Goal: Task Accomplishment & Management: Manage account settings

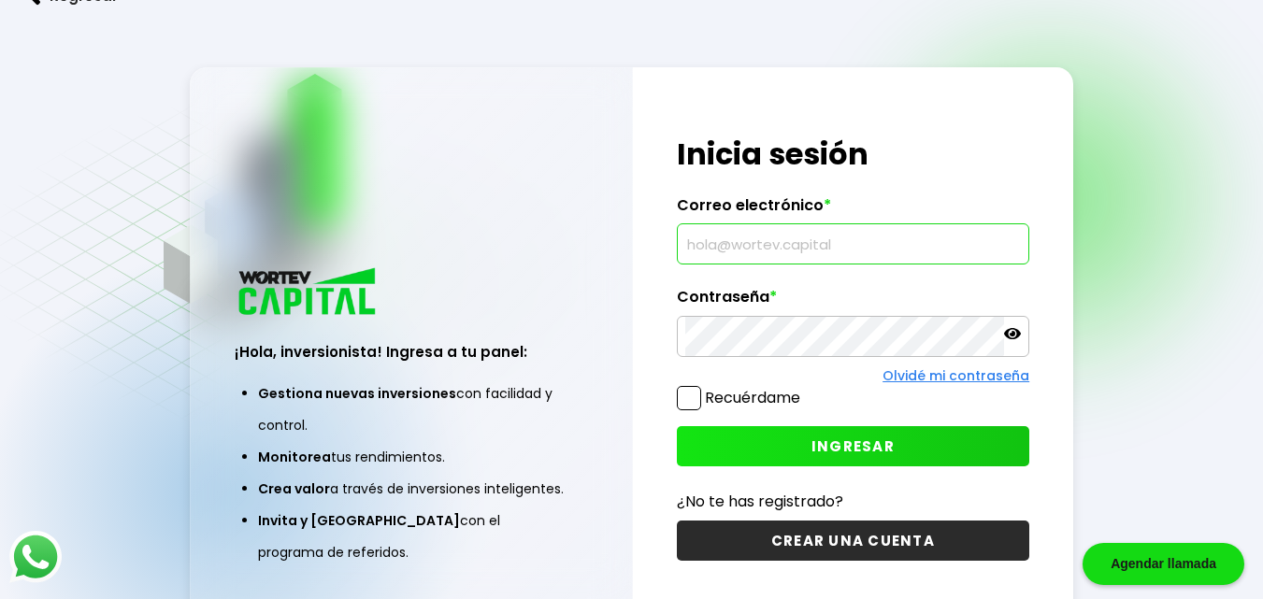
click at [728, 246] on input "text" at bounding box center [853, 243] width 337 height 39
type input "r"
type input "[EMAIL_ADDRESS][DOMAIN_NAME]"
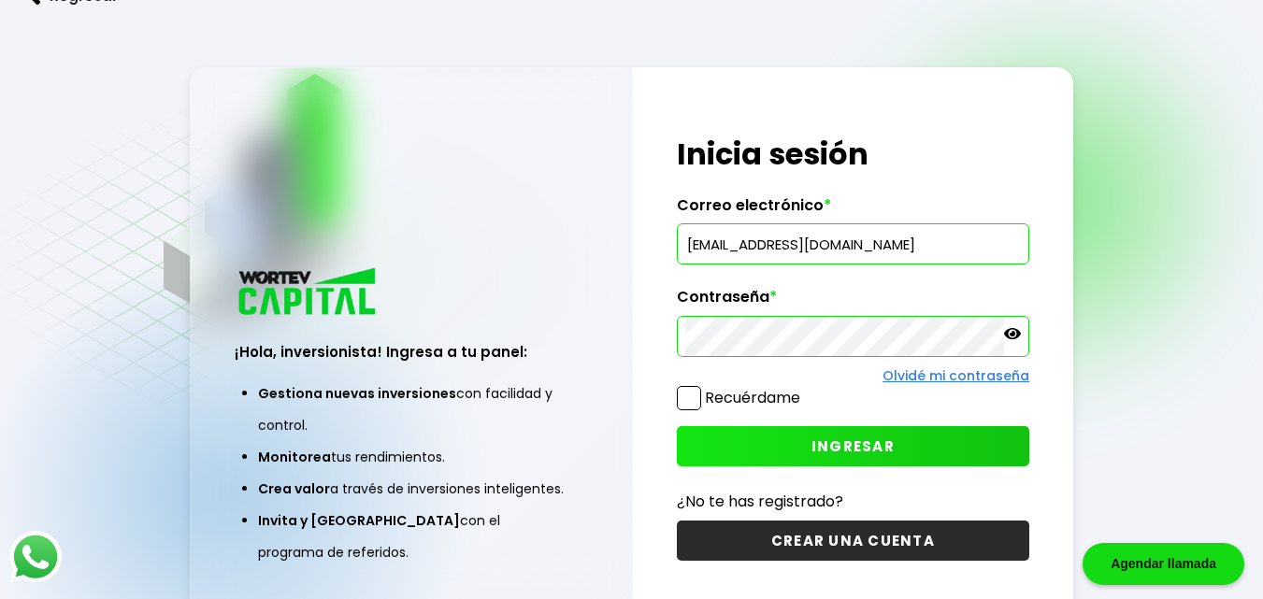
click at [1015, 337] on icon at bounding box center [1012, 333] width 17 height 17
click at [852, 449] on span "INGRESAR" at bounding box center [853, 447] width 83 height 20
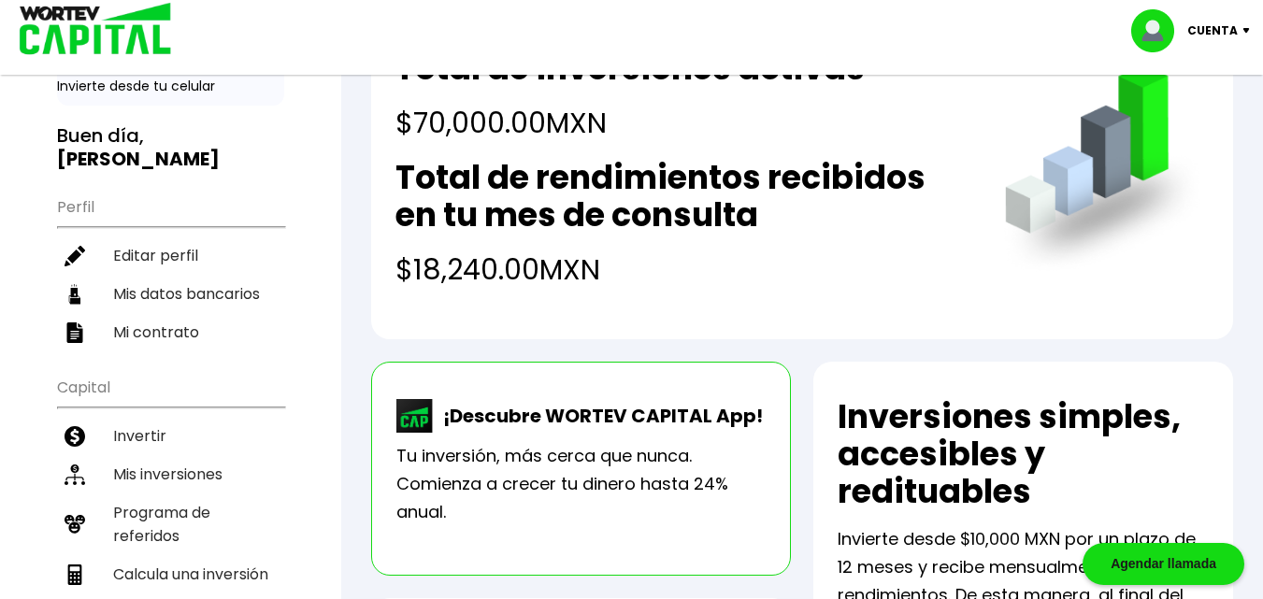
scroll to position [100, 0]
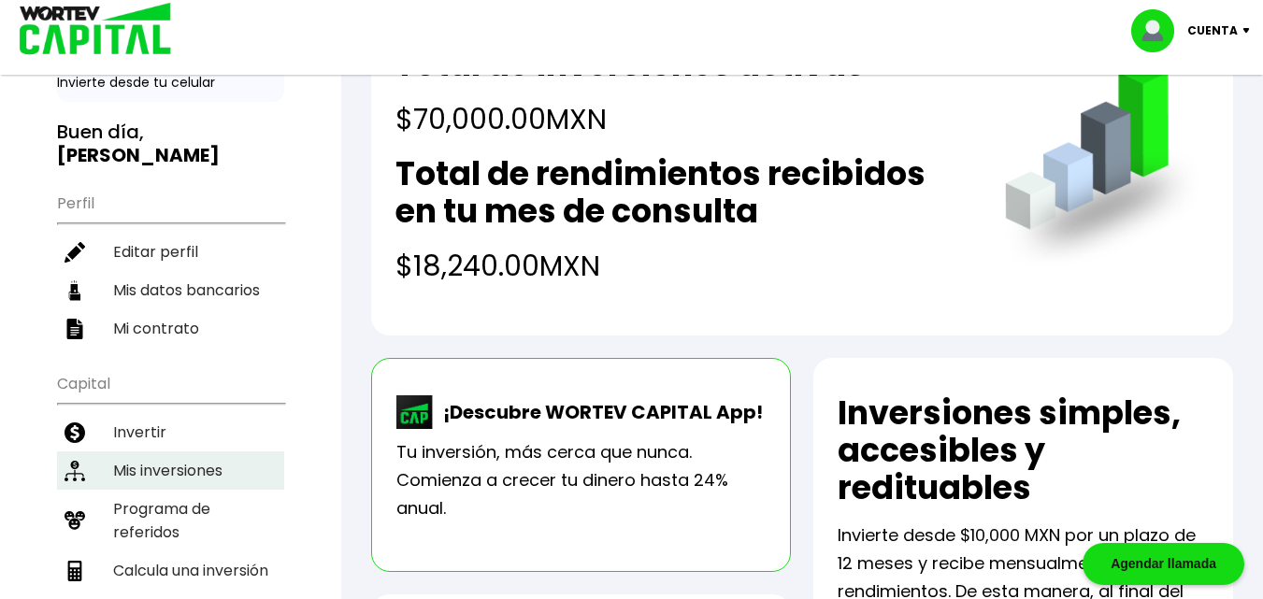
click at [170, 454] on li "Mis inversiones" at bounding box center [170, 471] width 227 height 38
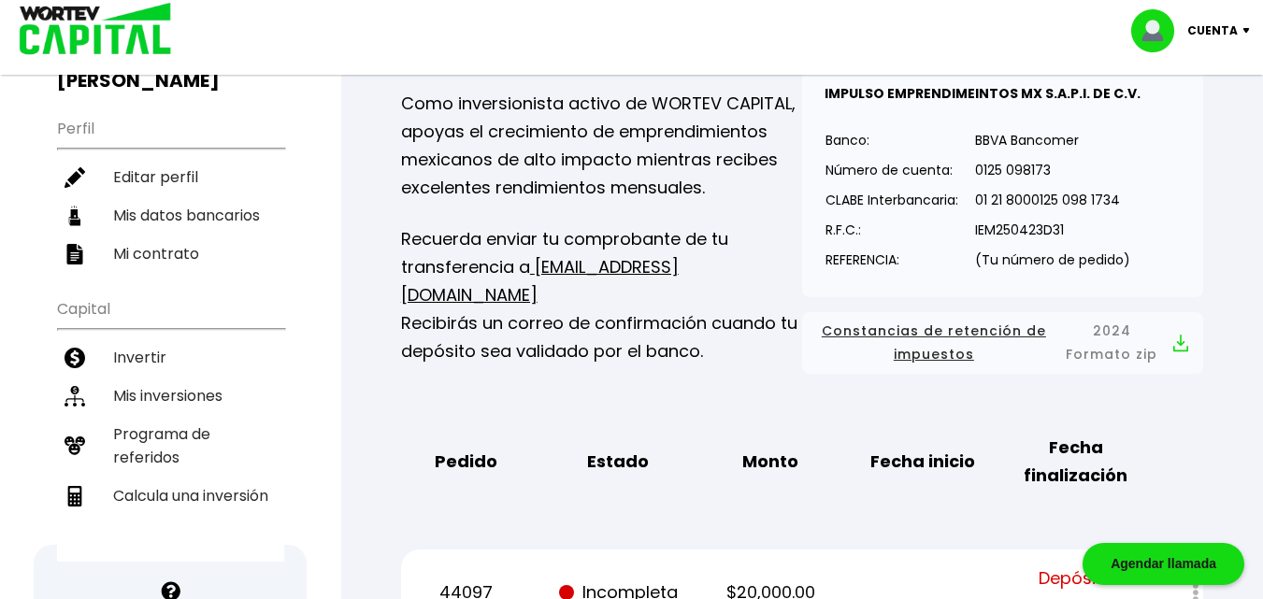
scroll to position [117, 0]
